Goal: Check status: Check status

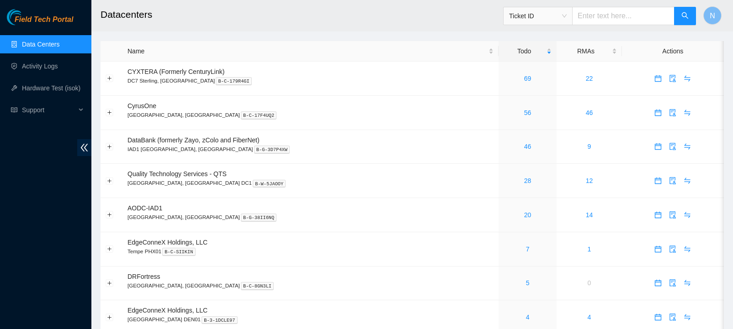
click at [503, 82] on div "69" at bounding box center [527, 79] width 48 height 10
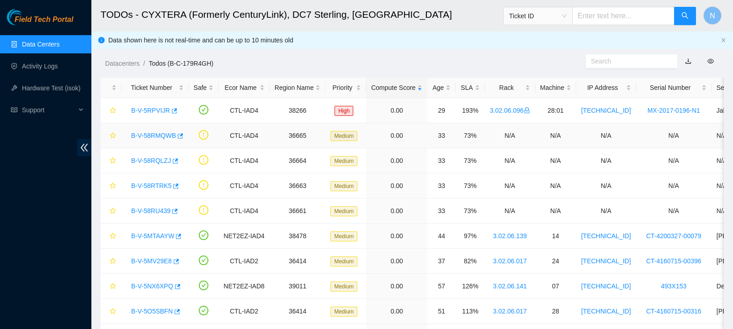
click at [152, 135] on link "B-V-58RMQWB" at bounding box center [153, 135] width 45 height 7
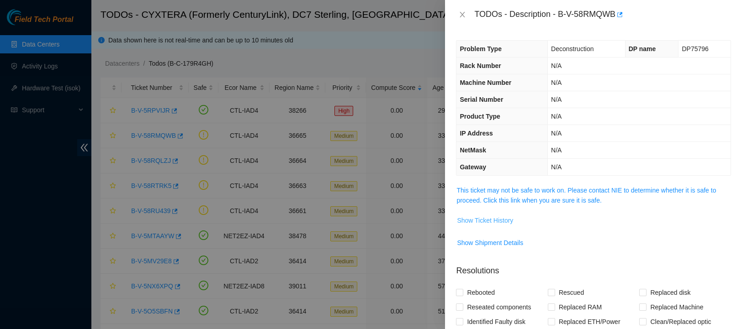
click at [502, 220] on span "Show Ticket History" at bounding box center [485, 221] width 56 height 10
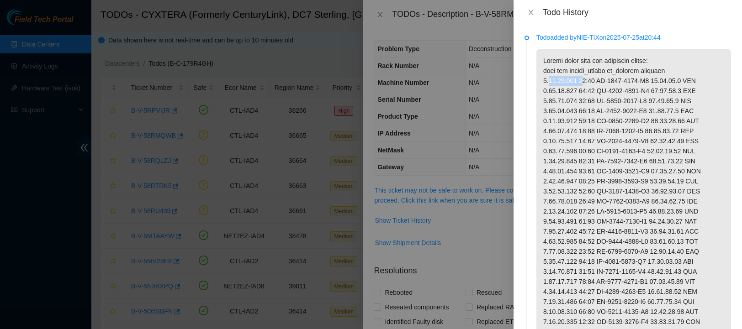
drag, startPoint x: 580, startPoint y: 90, endPoint x: 543, endPoint y: 89, distance: 37.0
click at [543, 89] on p at bounding box center [633, 267] width 195 height 436
copy p "3.02.06.093"
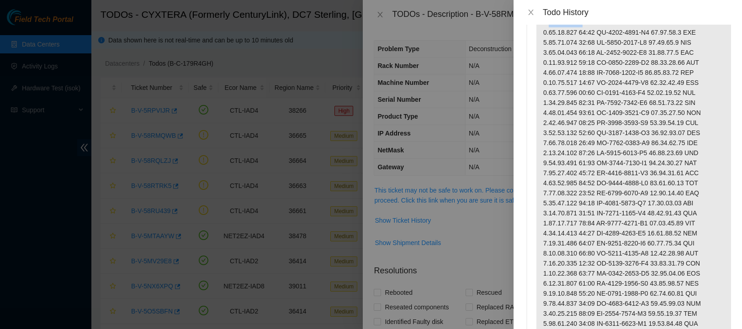
scroll to position [5, 0]
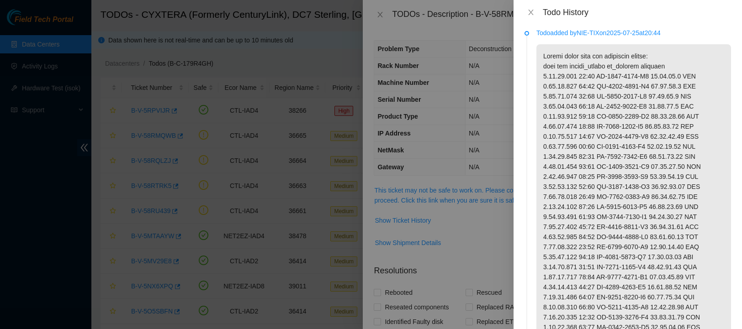
click at [606, 116] on p at bounding box center [633, 262] width 195 height 436
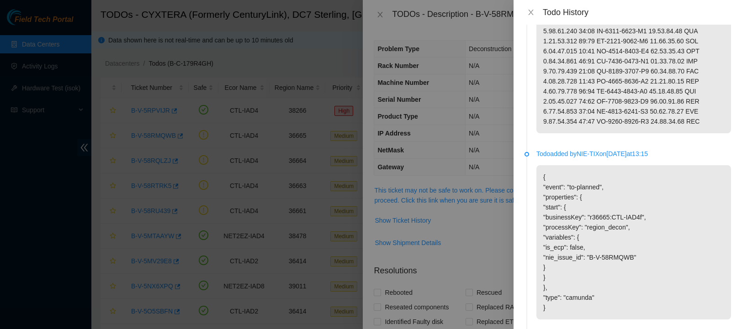
scroll to position [350, 0]
